Goal: Check status: Check status

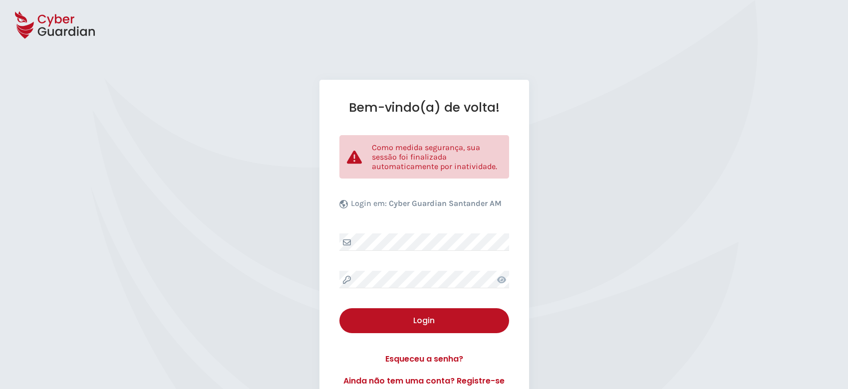
select select "Português (BR)"
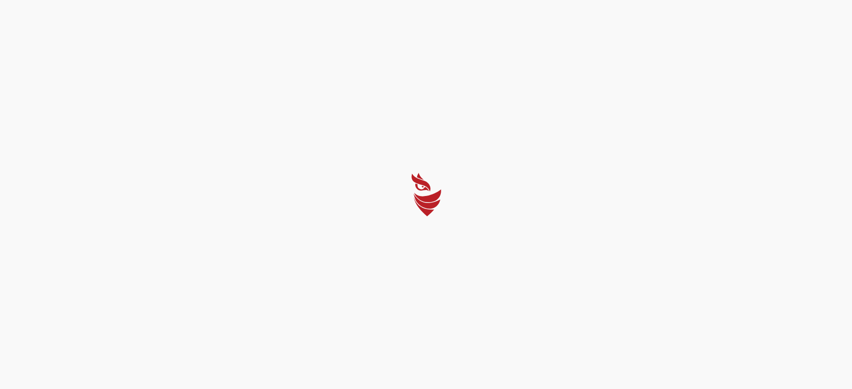
select select "Português (BR)"
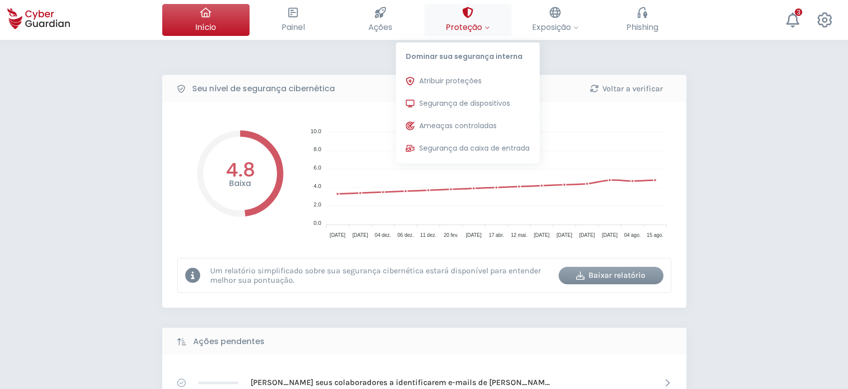
click at [463, 21] on span "Proteção" at bounding box center [467, 27] width 44 height 12
click at [467, 105] on span "Segurança de dispositivos" at bounding box center [464, 103] width 91 height 10
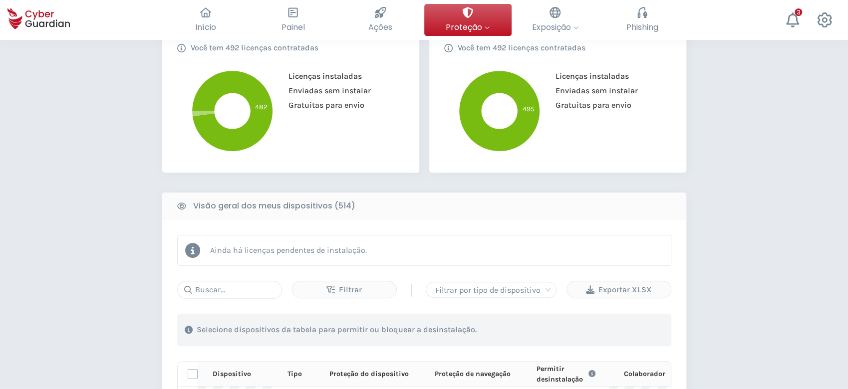
scroll to position [332, 0]
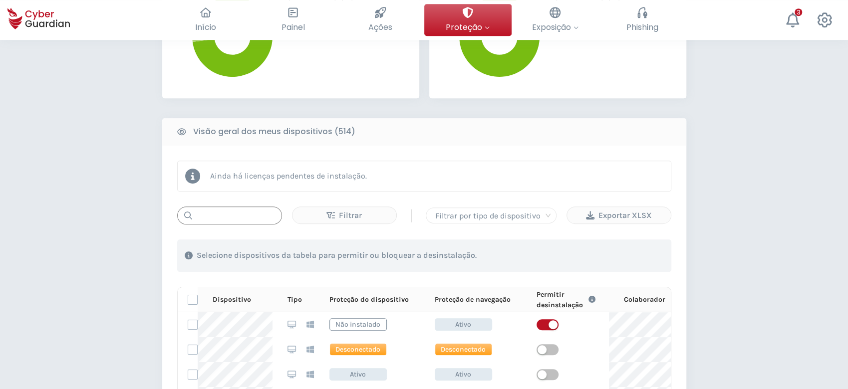
click at [254, 218] on input "text" at bounding box center [229, 216] width 105 height 18
paste input "PD1195"
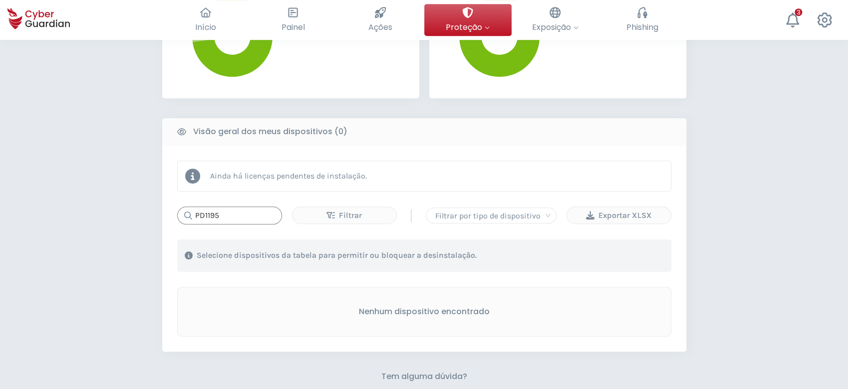
click at [249, 220] on input "PD1195" at bounding box center [229, 216] width 105 height 18
paste input "MDT-BRJ216XHZY"
type input "MDT-BRJ216XHZY"
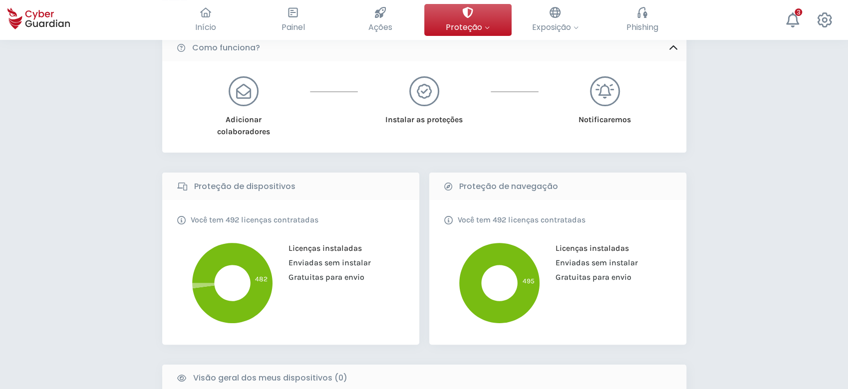
scroll to position [66, 0]
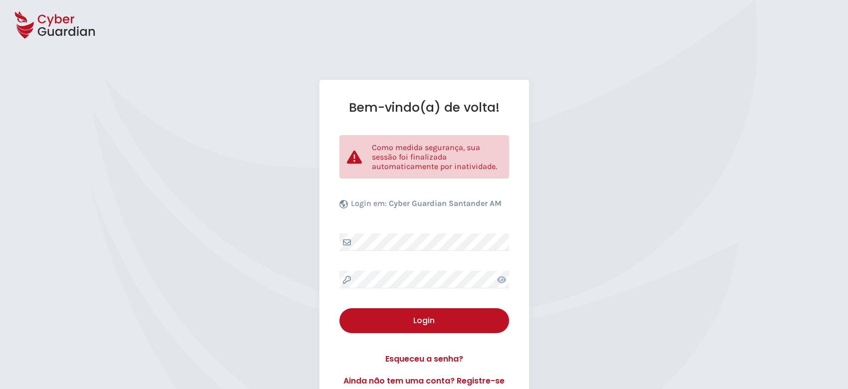
select select "Português (BR)"
